Goal: Information Seeking & Learning: Stay updated

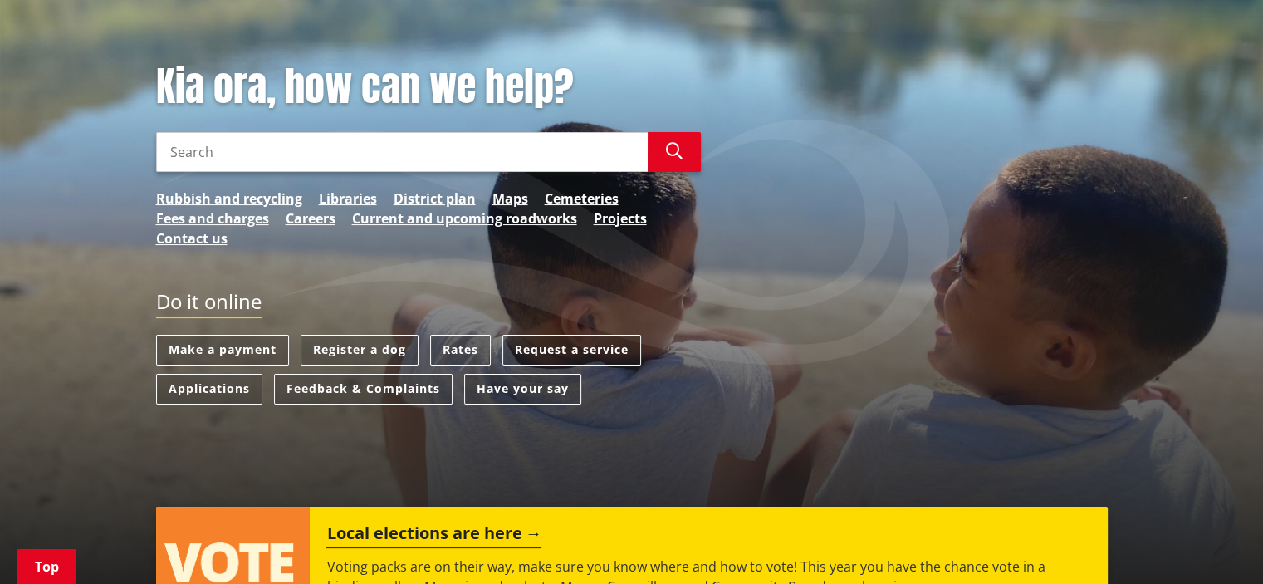
scroll to position [186, 0]
click at [482, 143] on input "Search" at bounding box center [401, 152] width 491 height 40
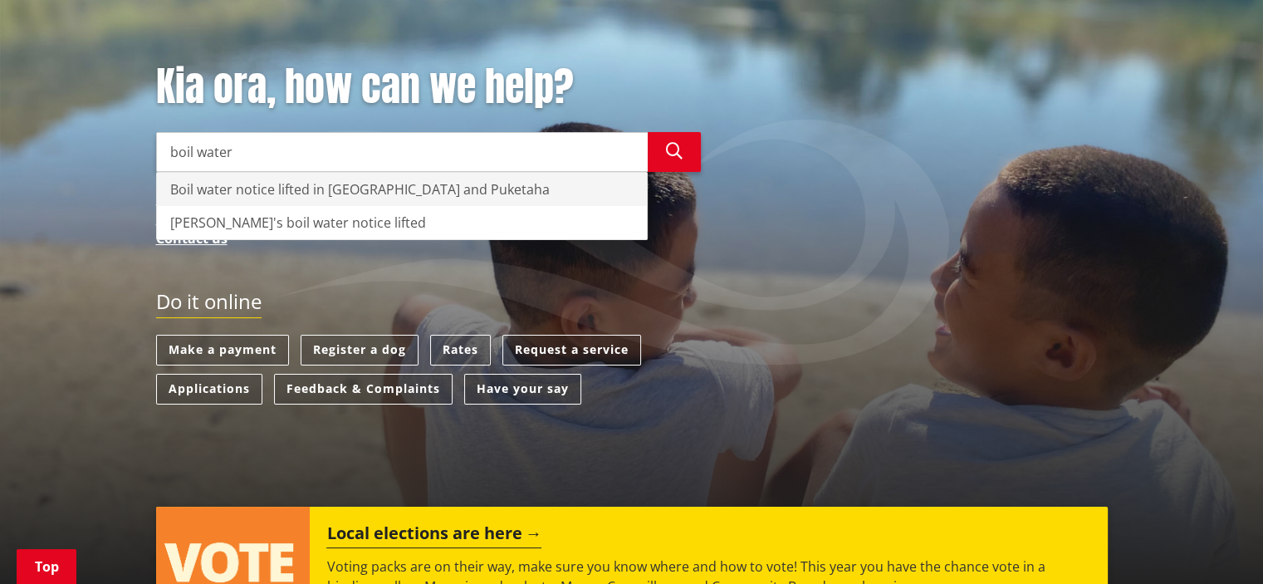
click at [452, 188] on div "Boil water notice lifted in [GEOGRAPHIC_DATA] and Puketaha" at bounding box center [402, 189] width 490 height 33
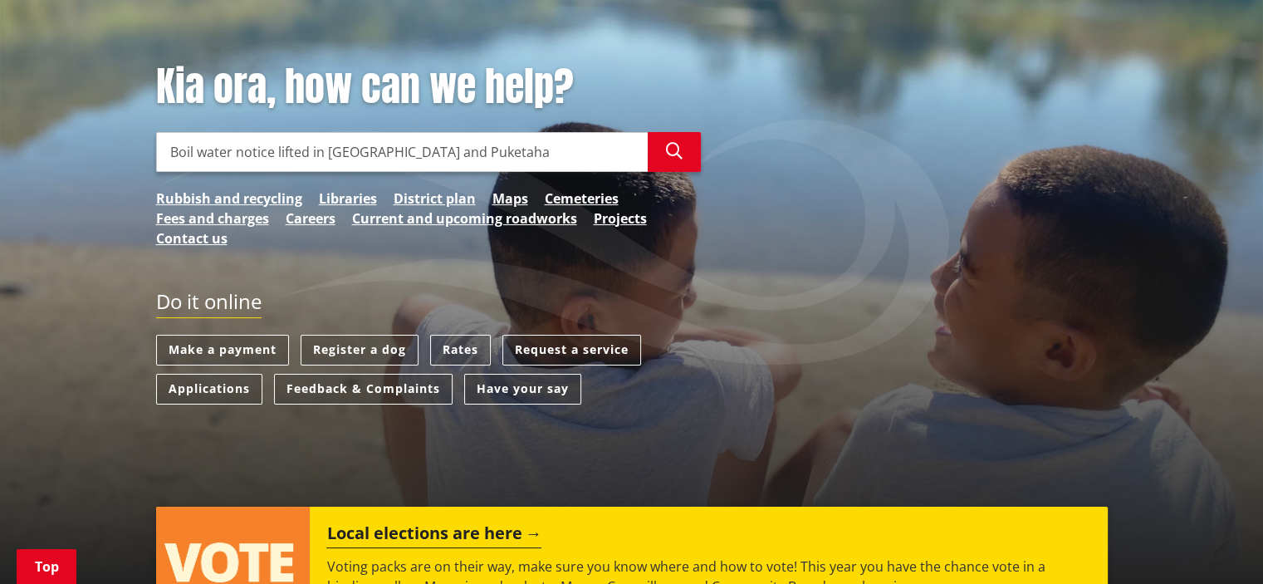
type input "Boil water notice lifted in [GEOGRAPHIC_DATA] and Puketaha"
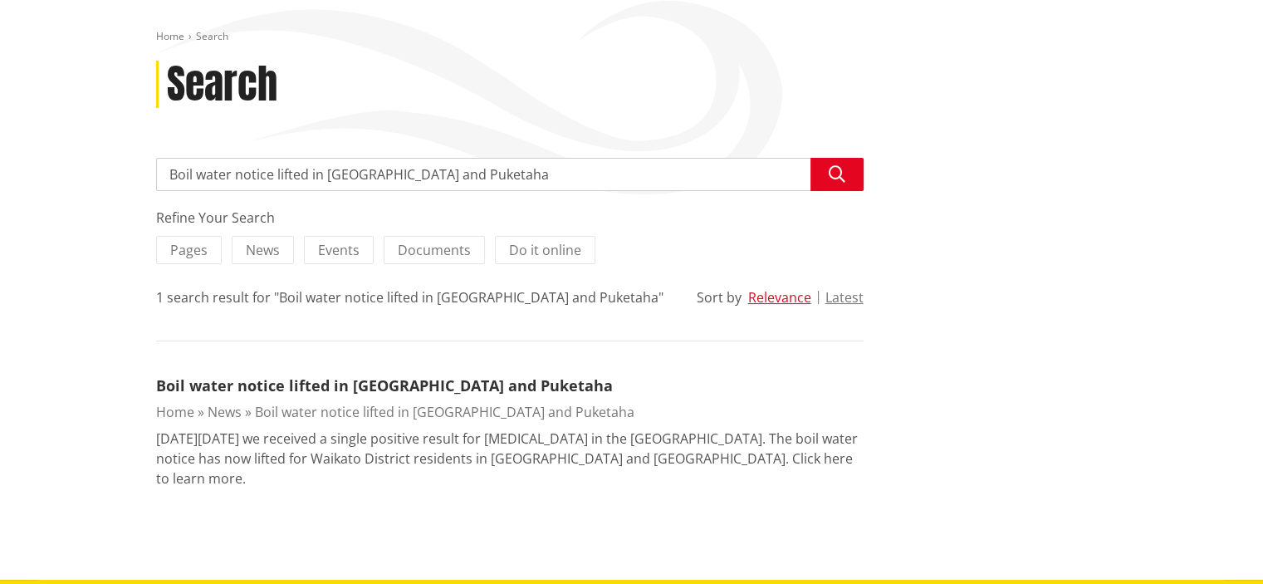
scroll to position [179, 0]
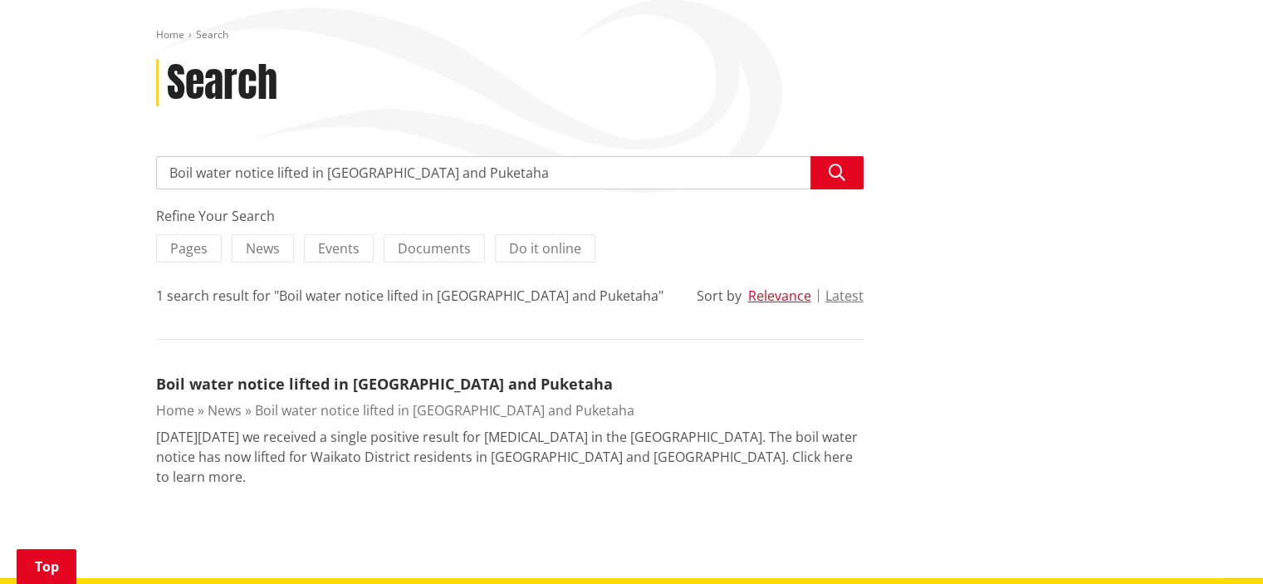
click at [780, 453] on p "[DATE][DATE] we received a single positive result for [MEDICAL_DATA] in the [GE…" at bounding box center [509, 457] width 707 height 60
click at [713, 457] on p "On Saturday 4 October we received a single positive result for E. coli in the R…" at bounding box center [509, 457] width 707 height 60
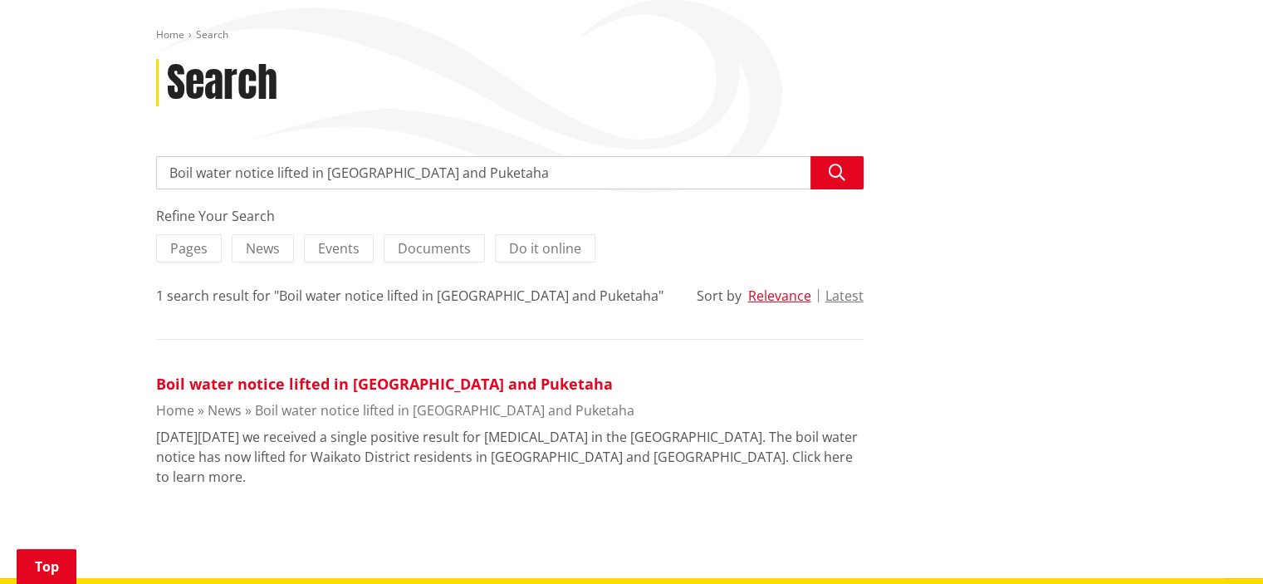
click at [485, 381] on link "Boil water notice lifted in [GEOGRAPHIC_DATA] and Puketaha" at bounding box center [384, 384] width 457 height 20
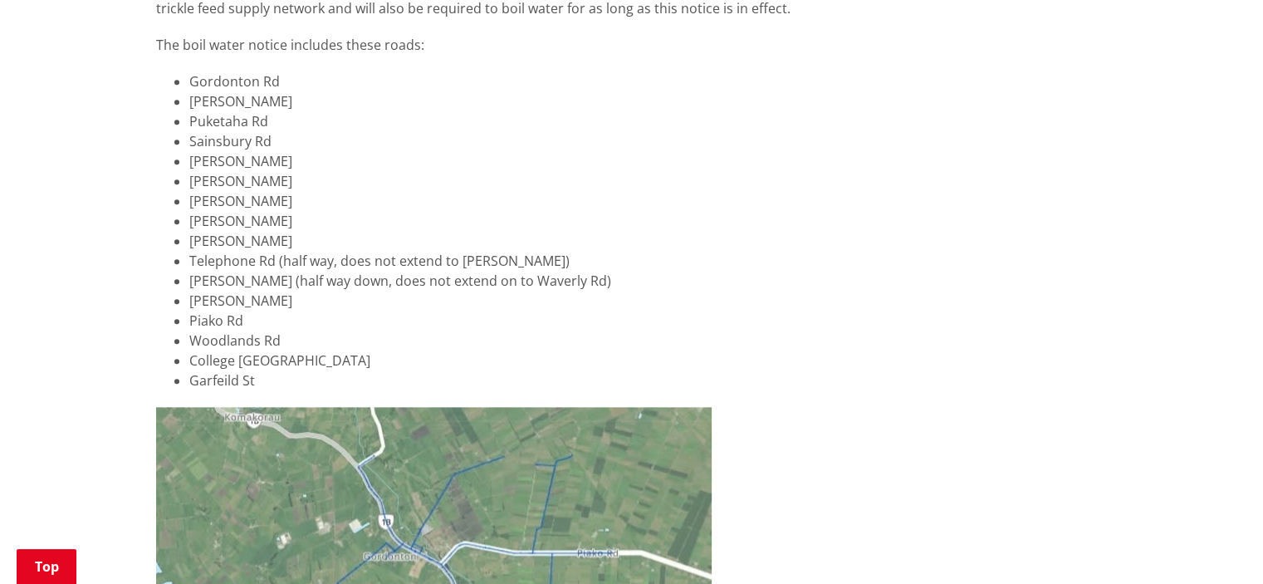
scroll to position [1898, 0]
